Goal: Task Accomplishment & Management: Manage account settings

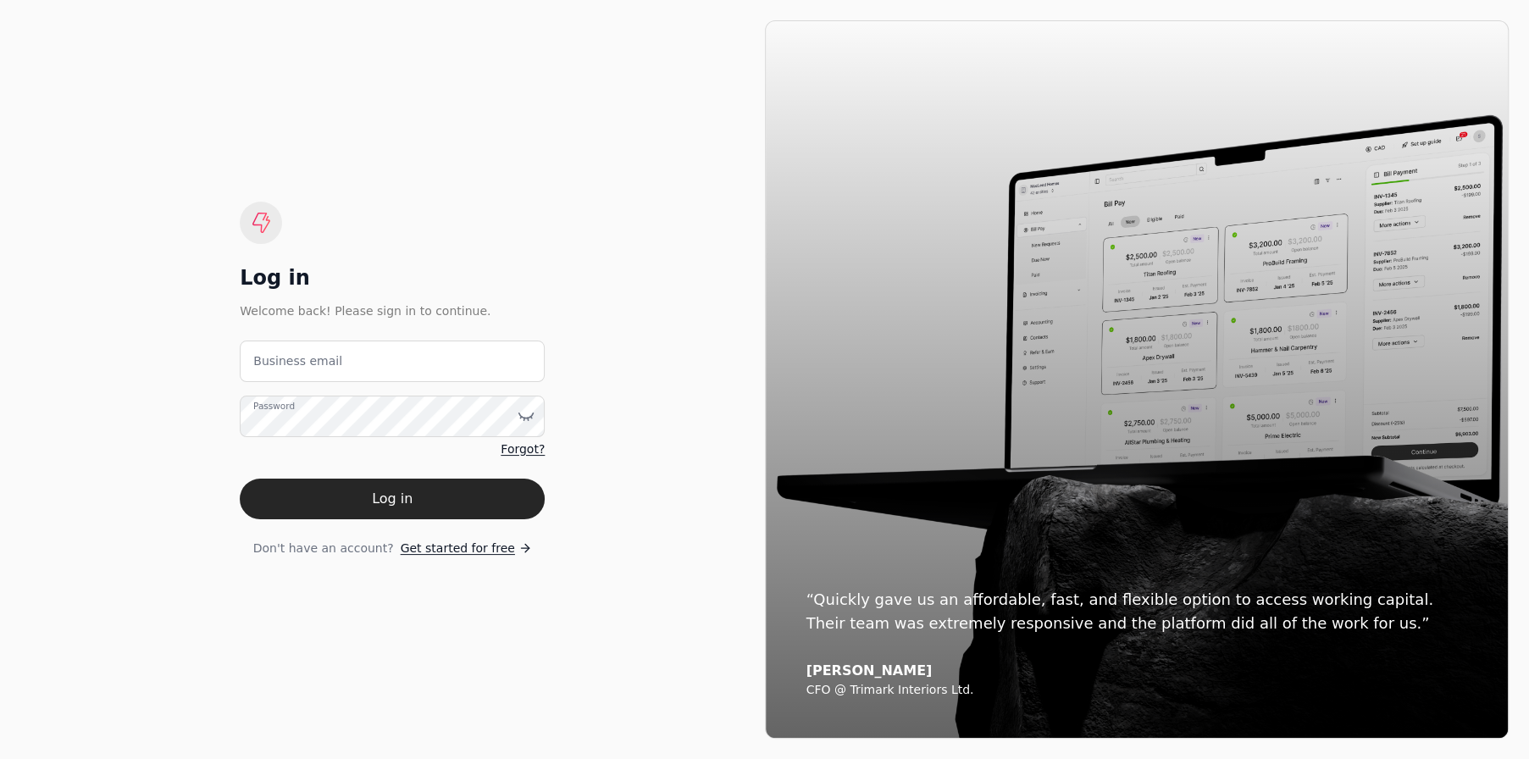
click at [335, 369] on email "Business email" at bounding box center [392, 362] width 305 height 42
type email "[EMAIL_ADDRESS][DOMAIN_NAME]"
click at [240, 479] on button "Log in" at bounding box center [392, 499] width 305 height 41
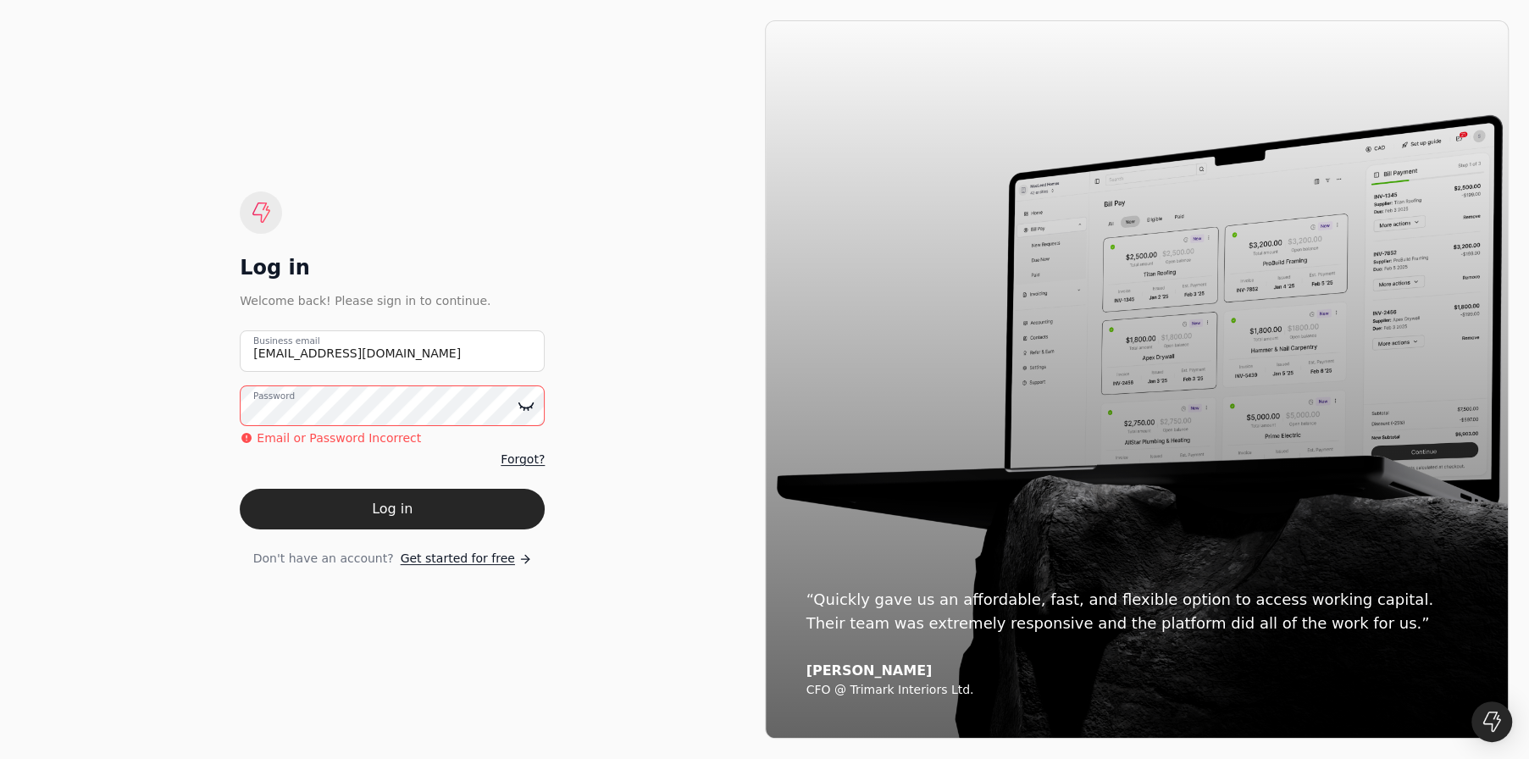
click at [525, 408] on icon at bounding box center [526, 405] width 14 height 5
click at [240, 489] on button "Log in" at bounding box center [392, 509] width 305 height 41
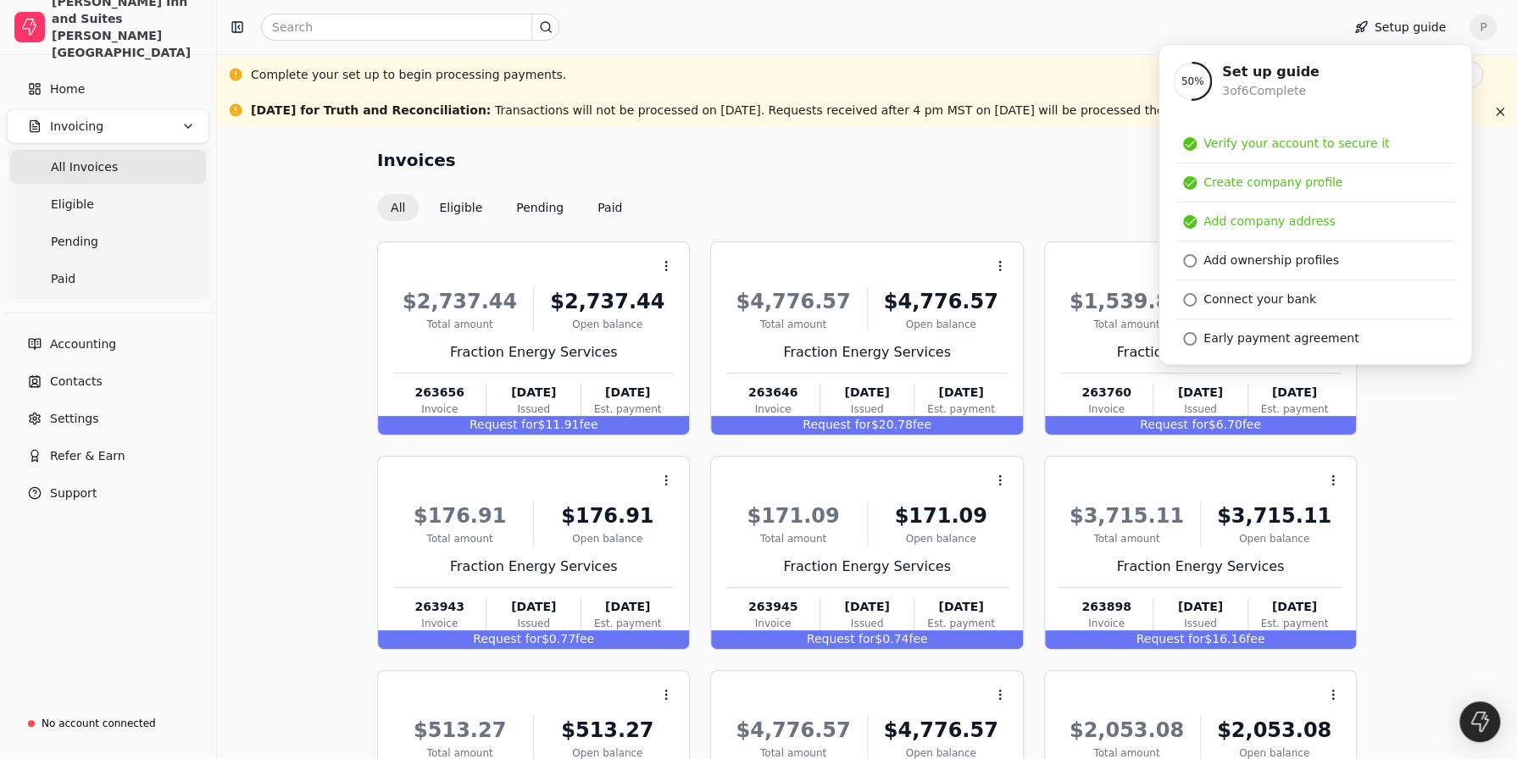
click at [931, 185] on div "Invoices All Eligible Pending Paid Clear All" at bounding box center [867, 184] width 980 height 75
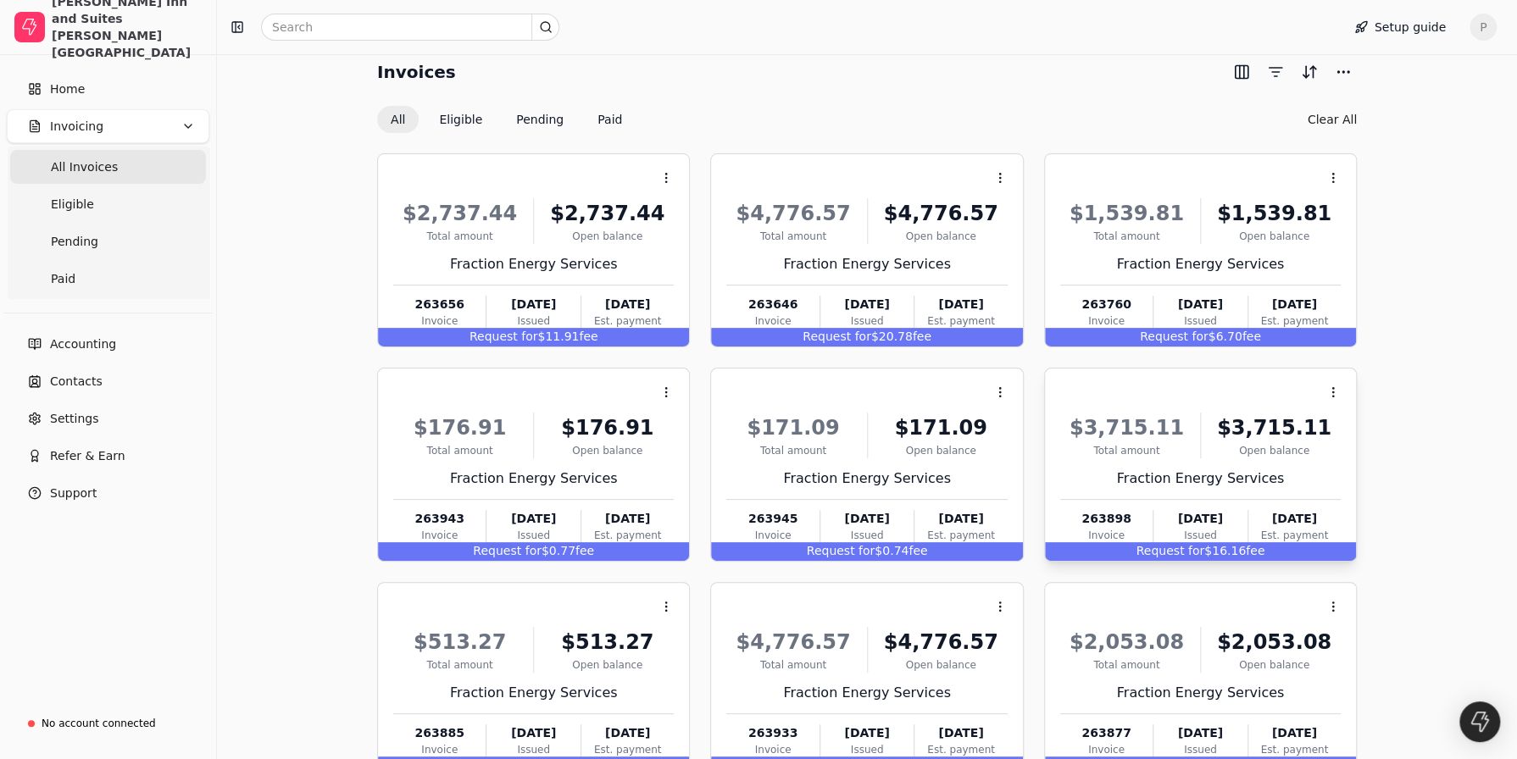
scroll to position [198, 0]
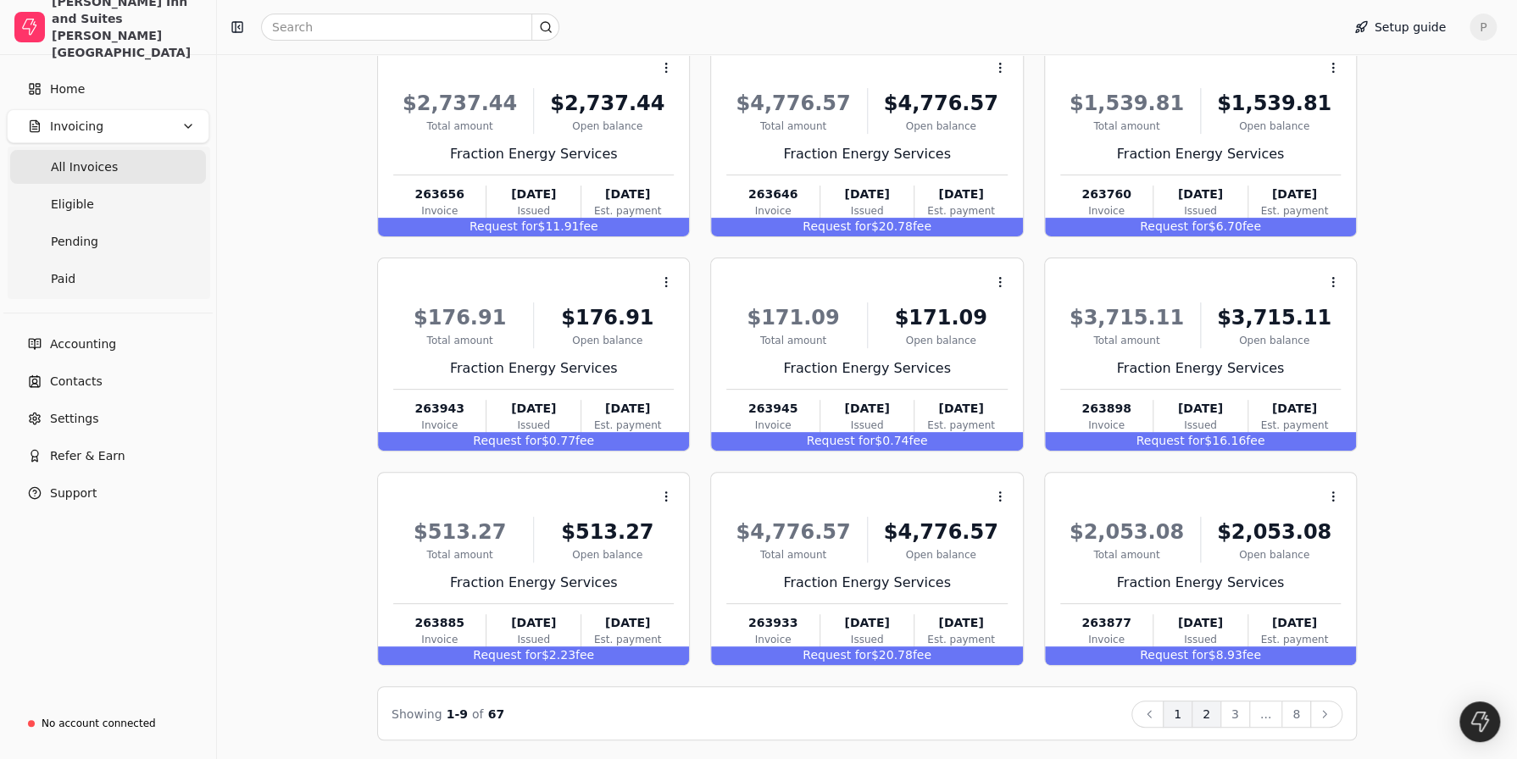
click at [1216, 715] on button "2" at bounding box center [1206, 714] width 30 height 27
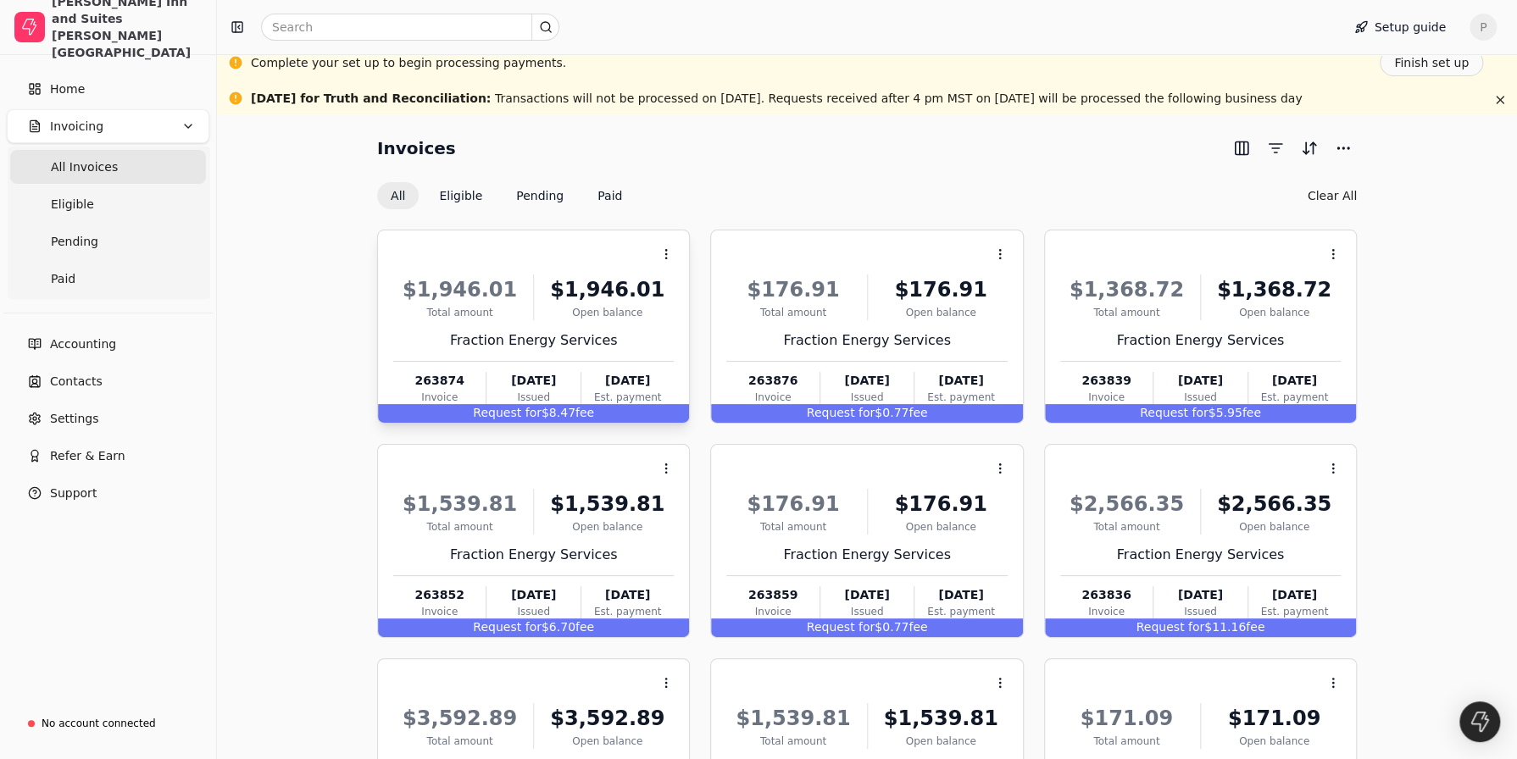
scroll to position [0, 0]
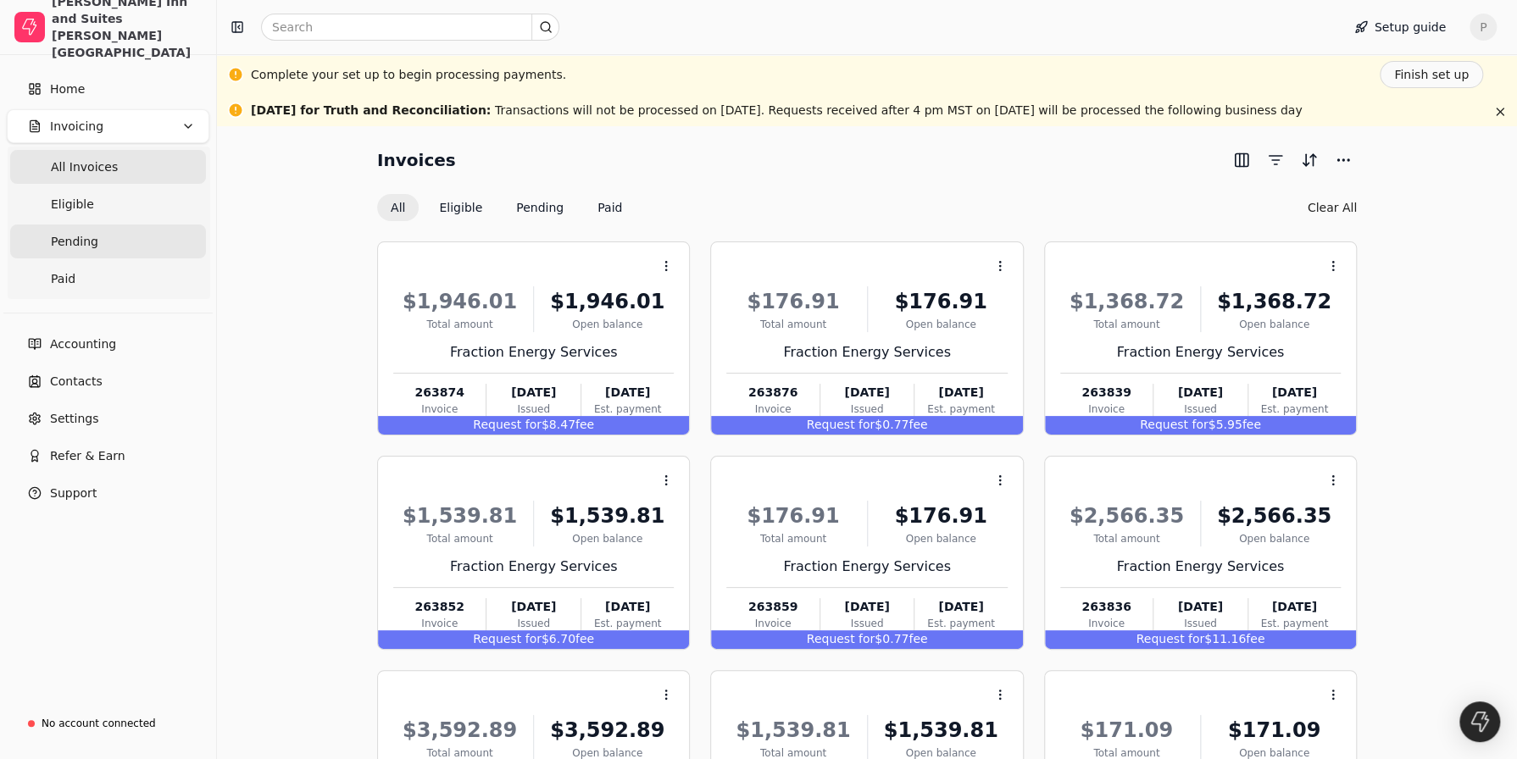
click at [80, 243] on span "Pending" at bounding box center [74, 242] width 47 height 18
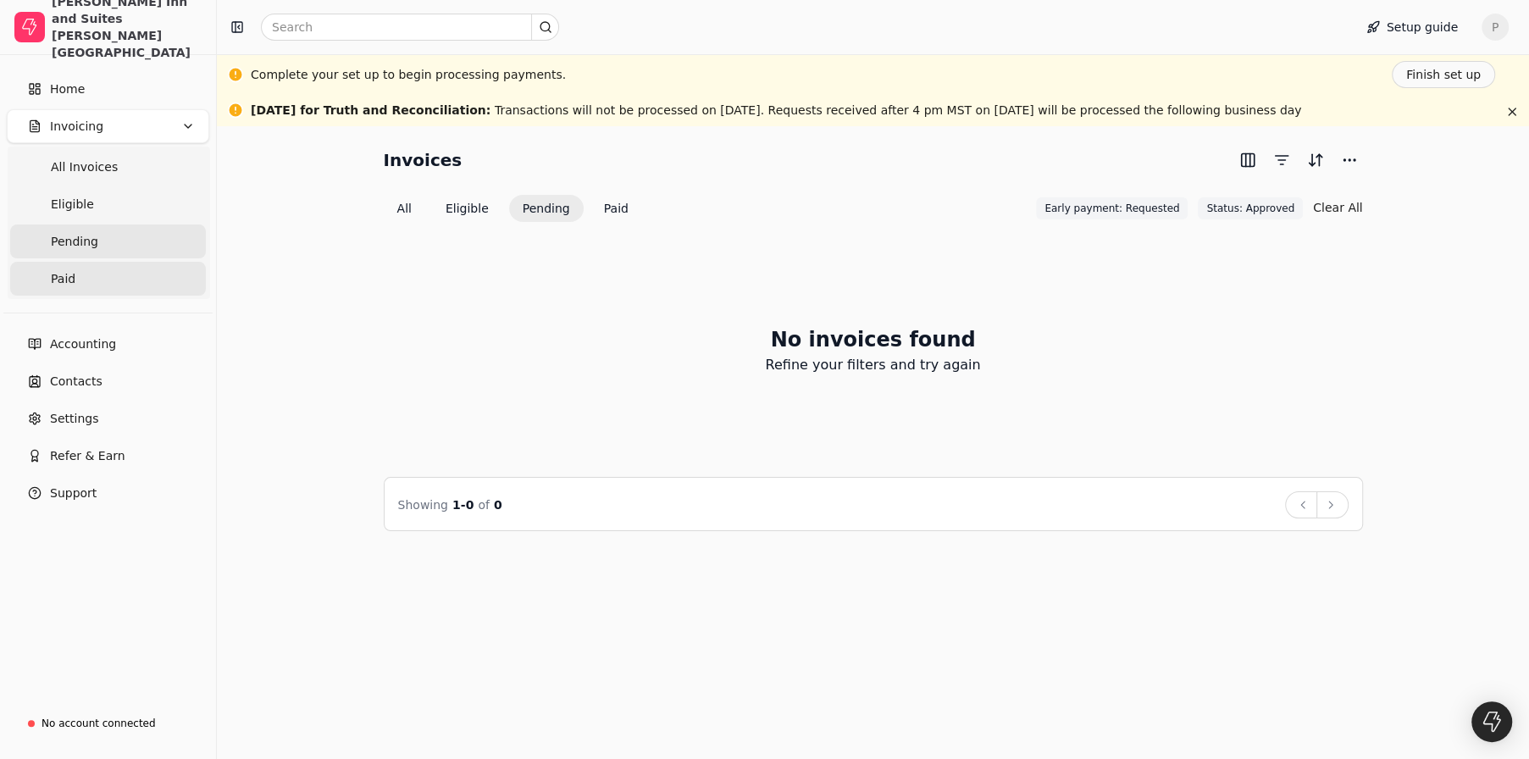
click at [69, 280] on span "Paid" at bounding box center [63, 279] width 25 height 18
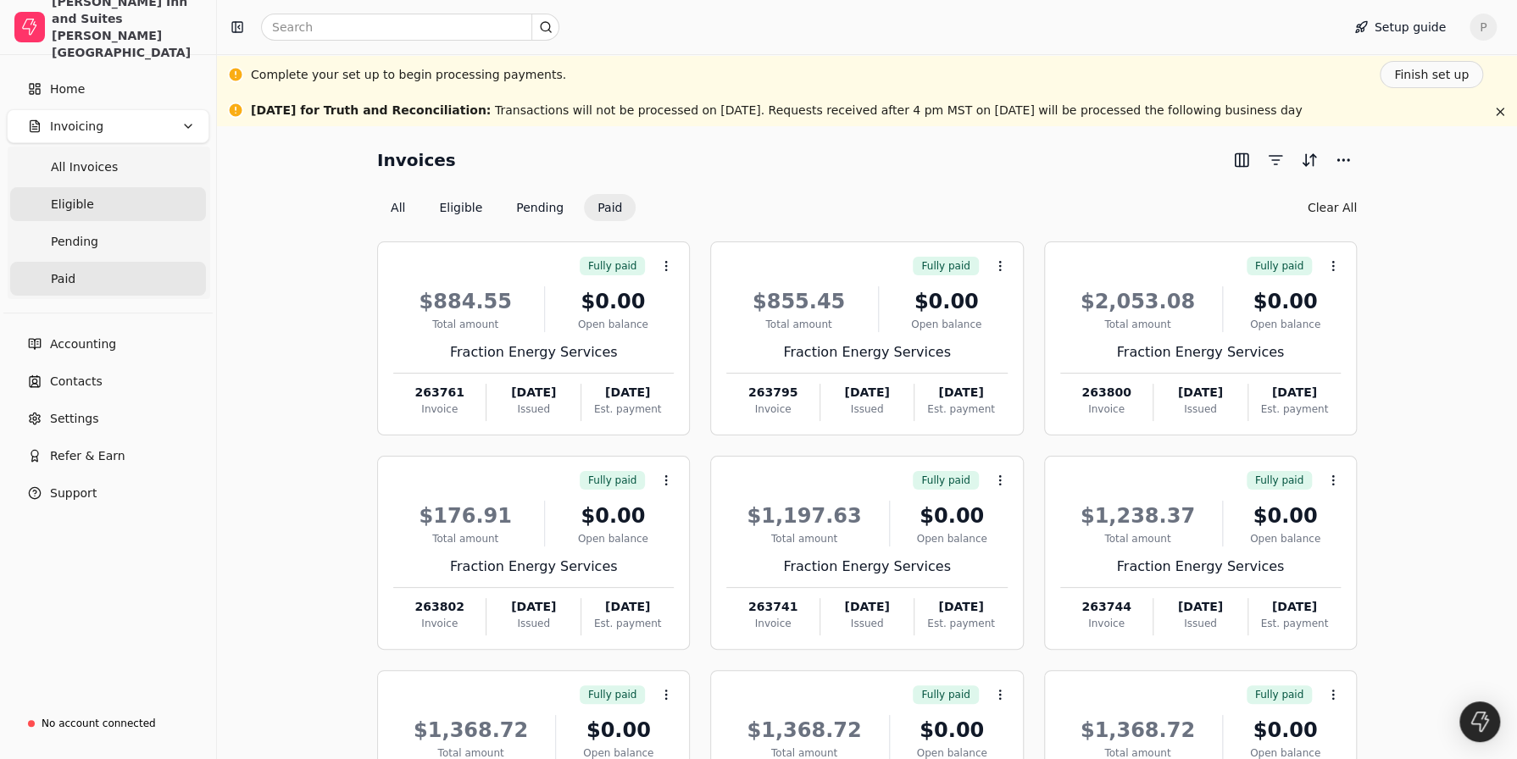
click at [73, 201] on span "Eligible" at bounding box center [72, 205] width 43 height 18
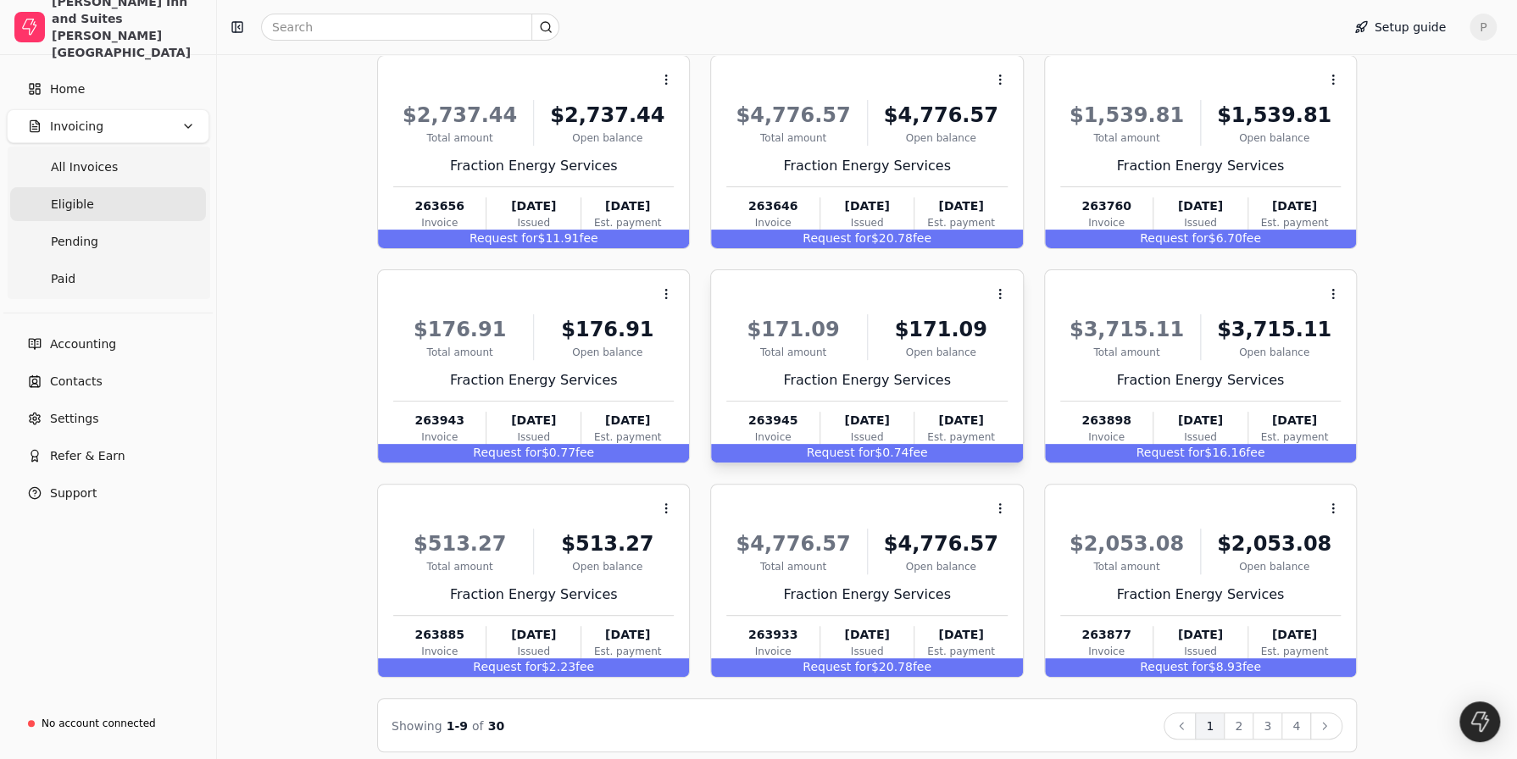
scroll to position [198, 0]
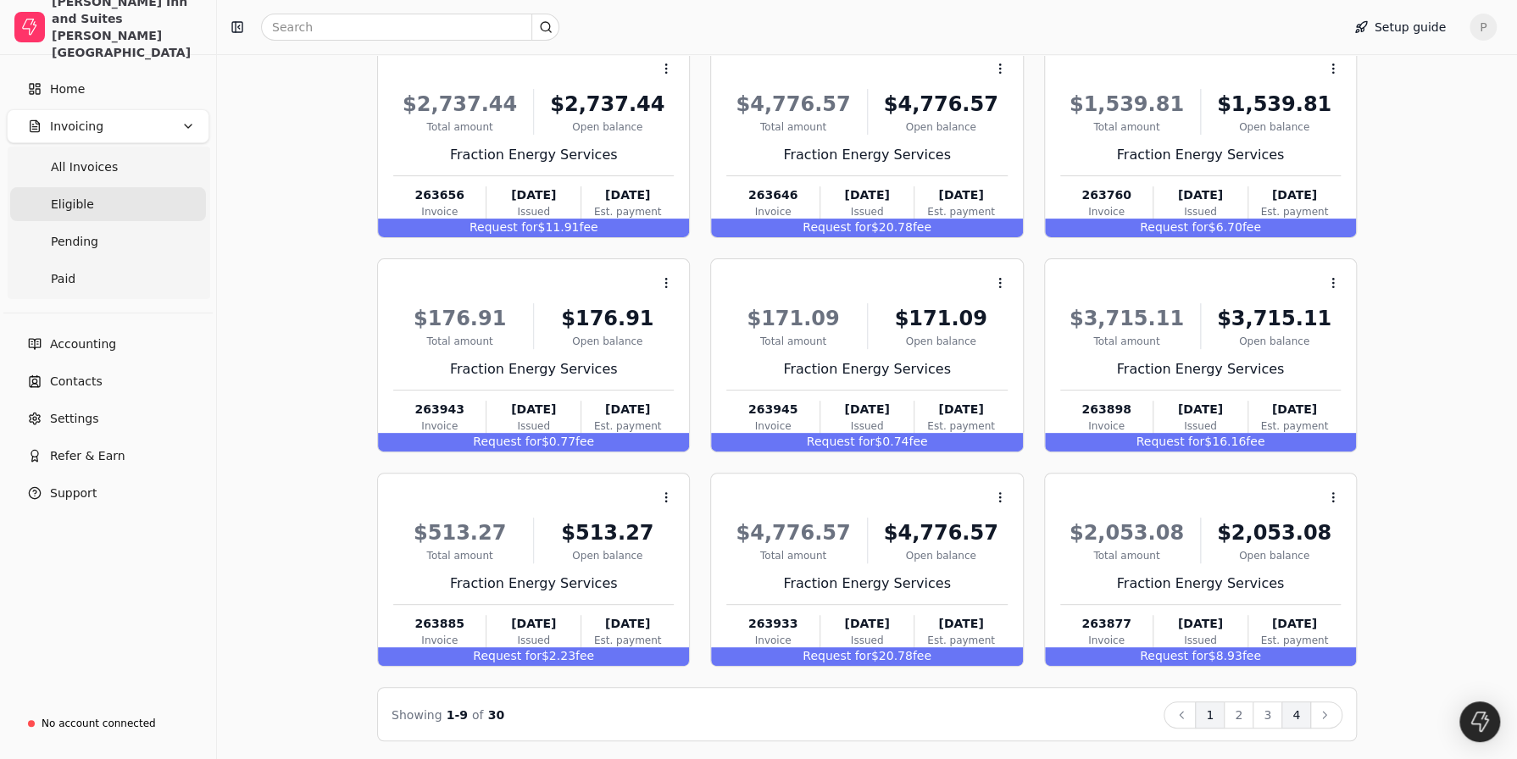
click at [1303, 706] on button "4" at bounding box center [1296, 715] width 30 height 27
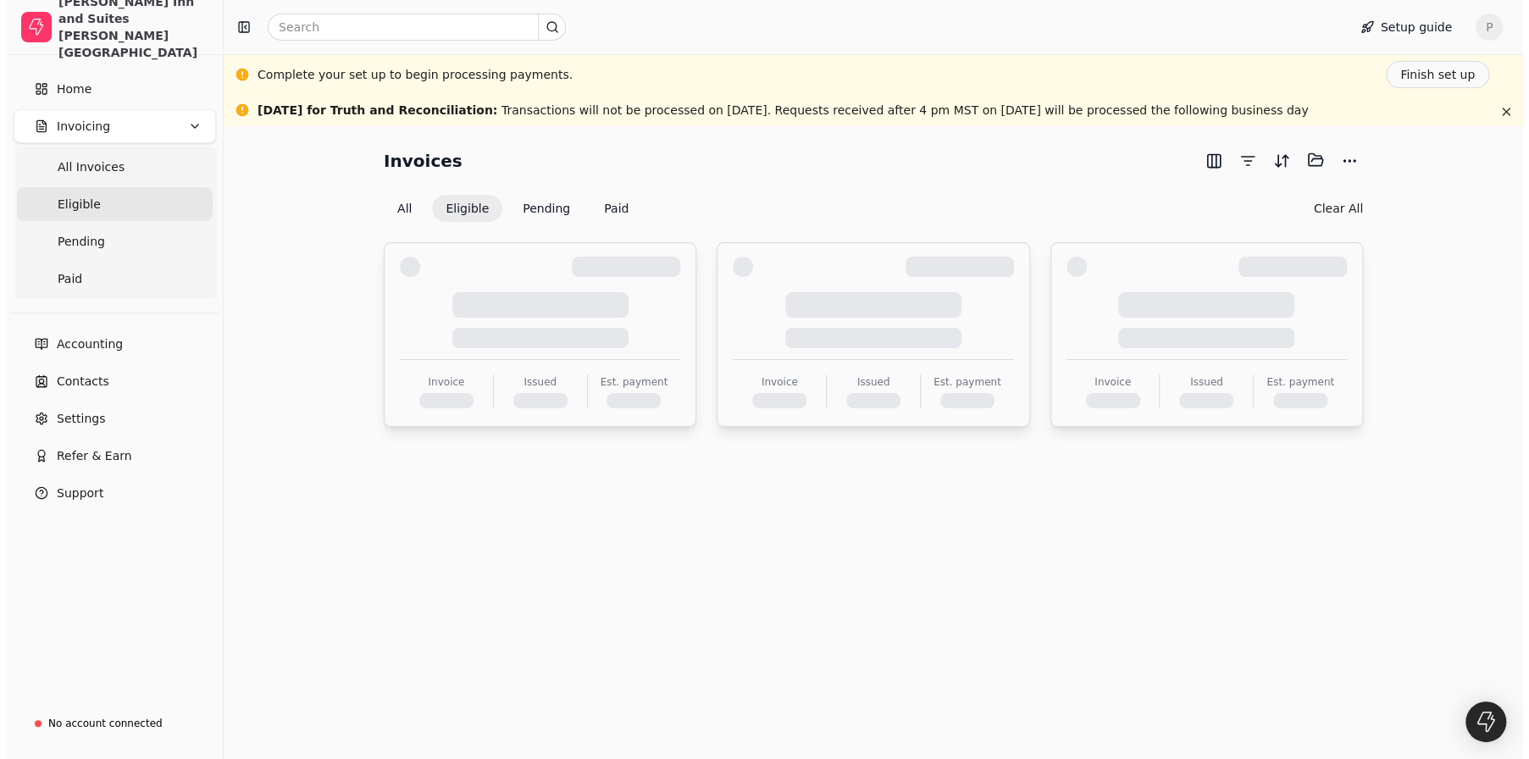
scroll to position [0, 0]
